Goal: Communication & Community: Answer question/provide support

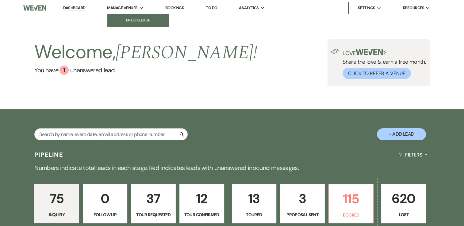
click at [132, 17] on link "Brookledge" at bounding box center [137, 20] width 61 height 12
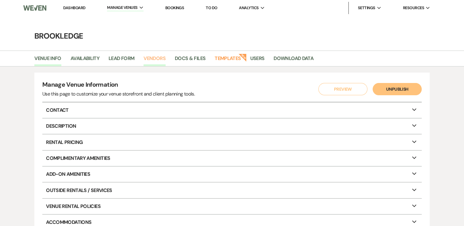
click at [144, 59] on link "Vendors" at bounding box center [154, 61] width 22 height 12
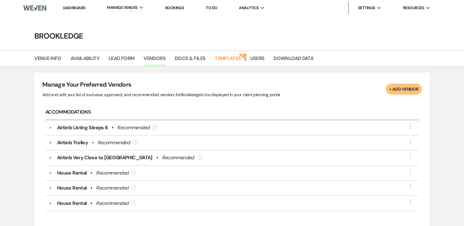
click at [132, 15] on link "Brookledge" at bounding box center [137, 20] width 61 height 12
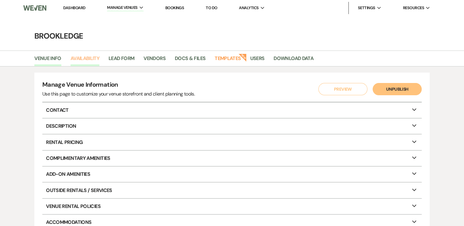
click at [83, 59] on link "Availability" at bounding box center [84, 61] width 29 height 12
select select "3"
select select "2026"
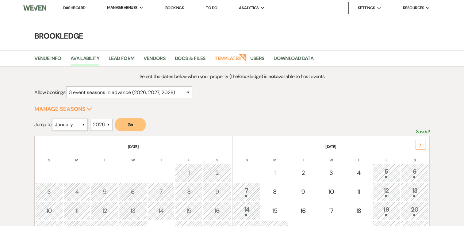
click at [79, 123] on select "January February March April May June July August September October November De…" at bounding box center [70, 125] width 36 height 12
click at [54, 119] on select "January February March April May June July August September October November De…" at bounding box center [70, 125] width 36 height 12
click at [124, 123] on button "Go" at bounding box center [130, 124] width 31 height 13
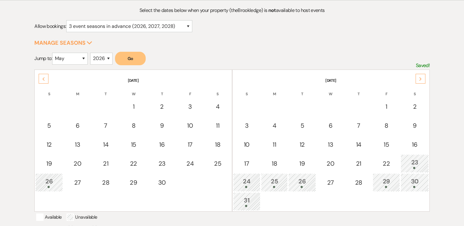
scroll to position [92, 0]
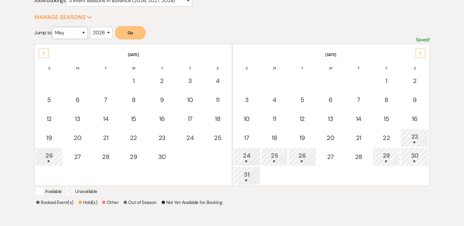
click at [87, 33] on select "January February March April May June July August September October November De…" at bounding box center [70, 33] width 36 height 12
select select "9"
click at [54, 27] on select "January February March April May June July August September October November De…" at bounding box center [70, 33] width 36 height 12
click at [109, 31] on select "2025 2026 2027 2028 2029" at bounding box center [101, 33] width 22 height 12
click at [100, 39] on div "2025 2026 2027 2028 2029" at bounding box center [101, 35] width 22 height 17
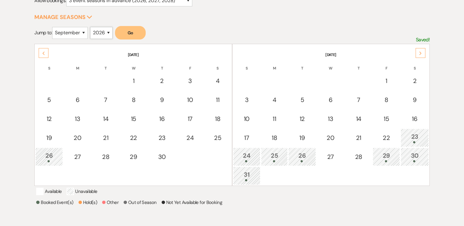
click at [106, 34] on select "2025 2026 2027 2028 2029" at bounding box center [101, 33] width 22 height 12
select select "2025"
click at [92, 27] on select "2025 2026 2027 2028 2029" at bounding box center [101, 33] width 22 height 12
click at [130, 28] on button "Go" at bounding box center [130, 32] width 31 height 13
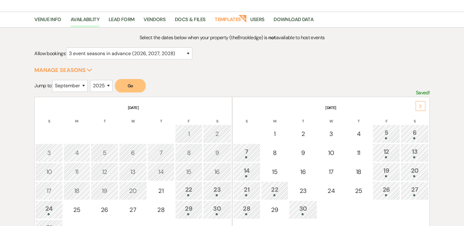
scroll to position [0, 0]
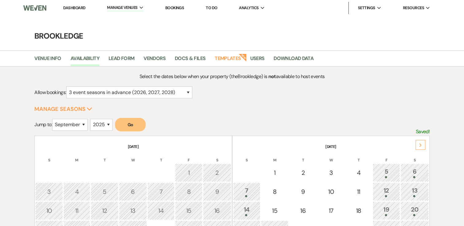
click at [76, 7] on link "Dashboard" at bounding box center [74, 7] width 22 height 5
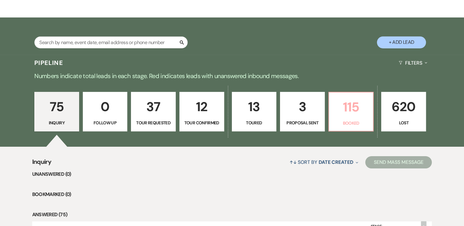
click at [355, 103] on p "115" at bounding box center [350, 107] width 37 height 21
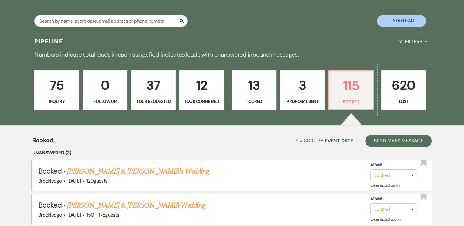
scroll to position [153, 0]
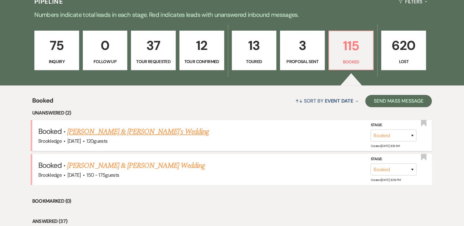
click at [116, 134] on link "[PERSON_NAME] & [PERSON_NAME]'s Wedding" at bounding box center [138, 131] width 142 height 11
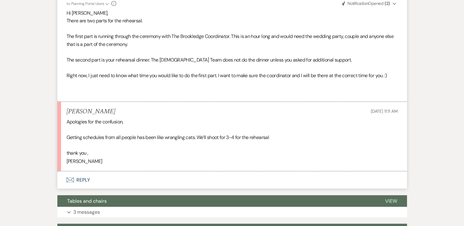
scroll to position [1012, 0]
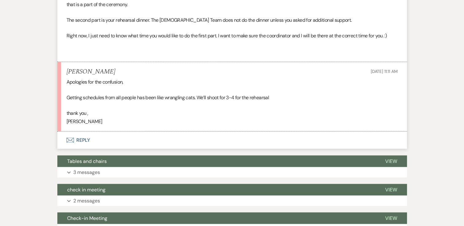
click at [88, 146] on button "Envelope Reply" at bounding box center [231, 139] width 349 height 17
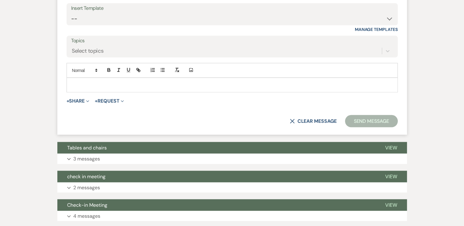
scroll to position [1223, 0]
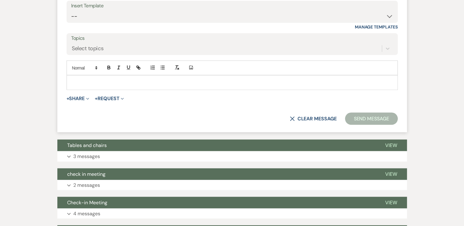
click at [99, 86] on p at bounding box center [231, 82] width 321 height 7
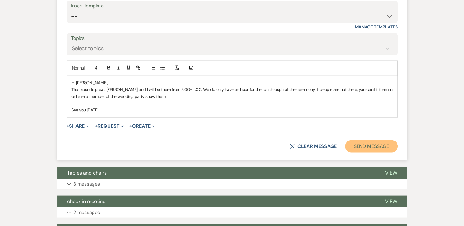
click at [376, 151] on button "Send Message" at bounding box center [371, 146] width 52 height 12
